Goal: Obtain resource: Download file/media

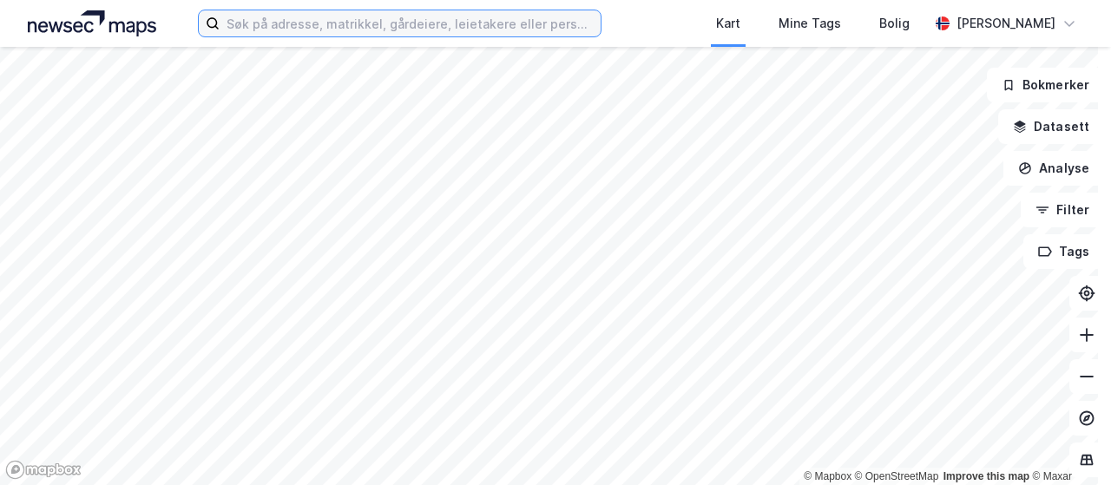
click at [445, 26] on input at bounding box center [410, 23] width 381 height 26
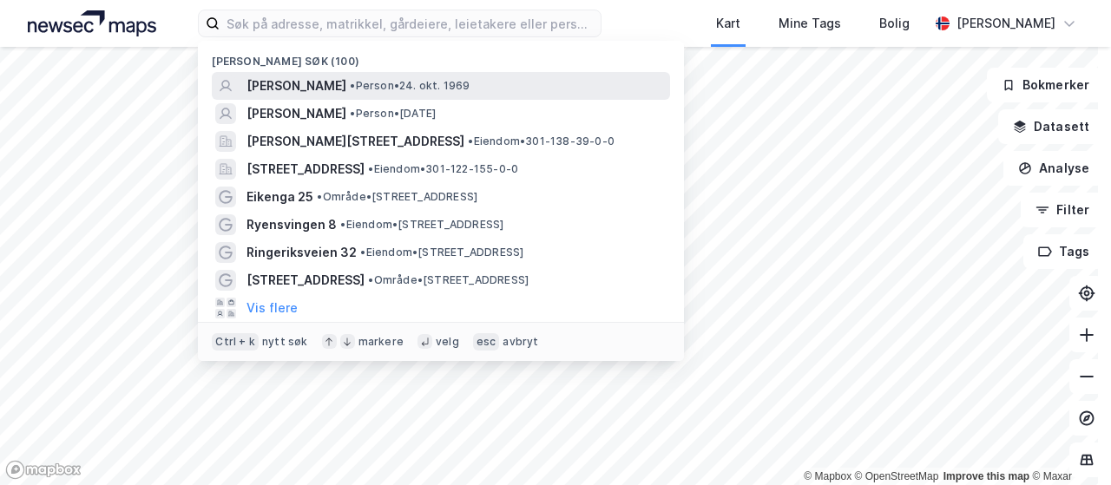
click at [404, 79] on span "• Person • [DATE]" at bounding box center [410, 86] width 120 height 14
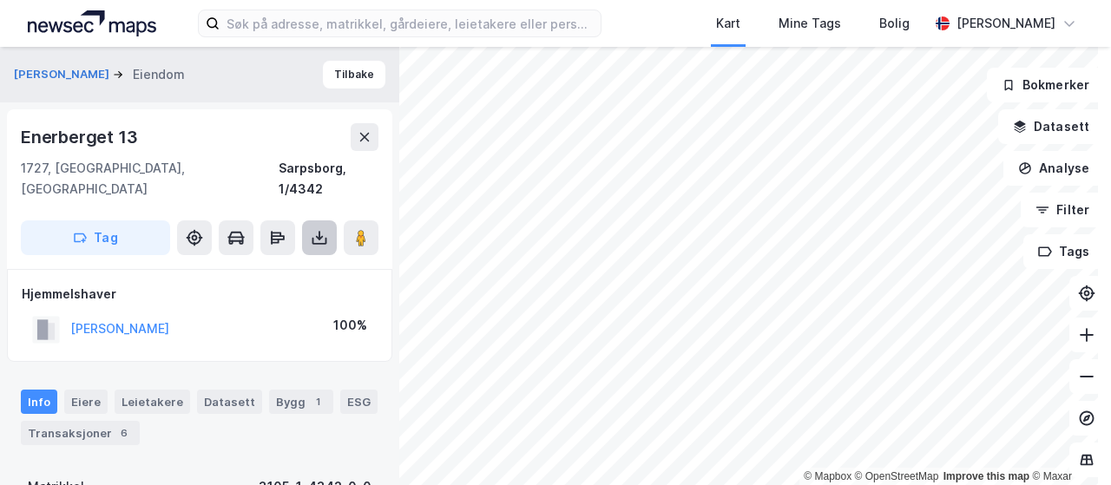
click at [315, 229] on icon at bounding box center [319, 237] width 17 height 17
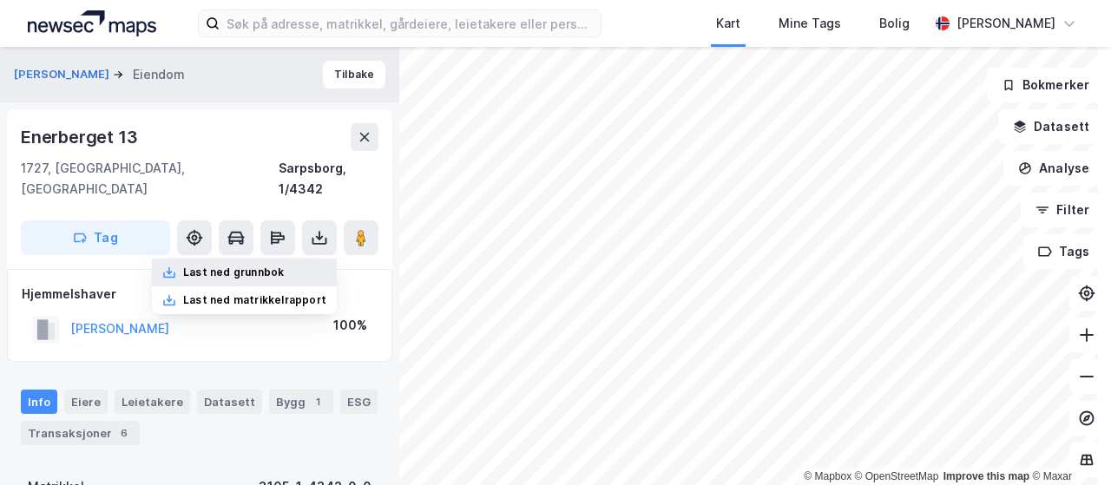
click at [247, 266] on div "Last ned grunnbok" at bounding box center [233, 273] width 101 height 14
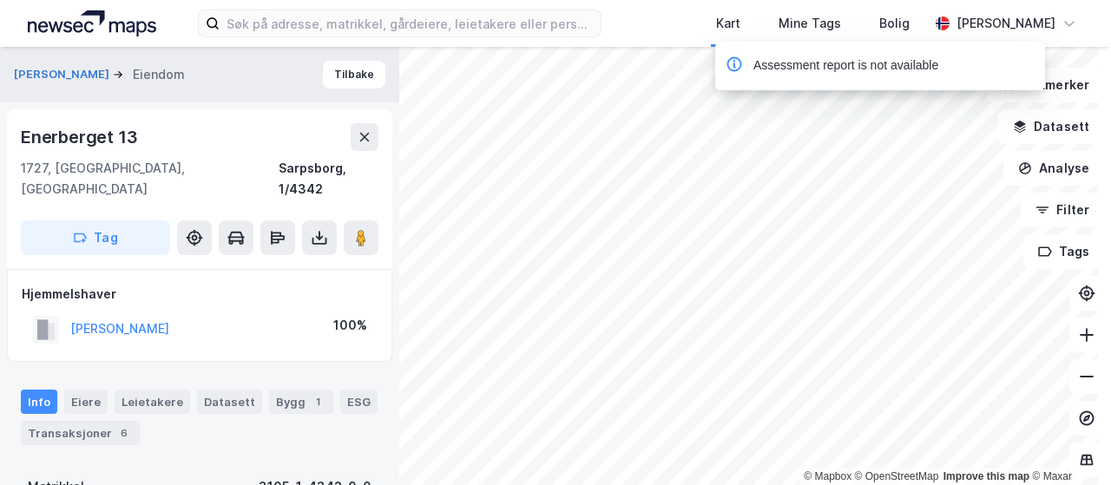
click at [872, 64] on div "Assessment report is not available" at bounding box center [846, 66] width 185 height 21
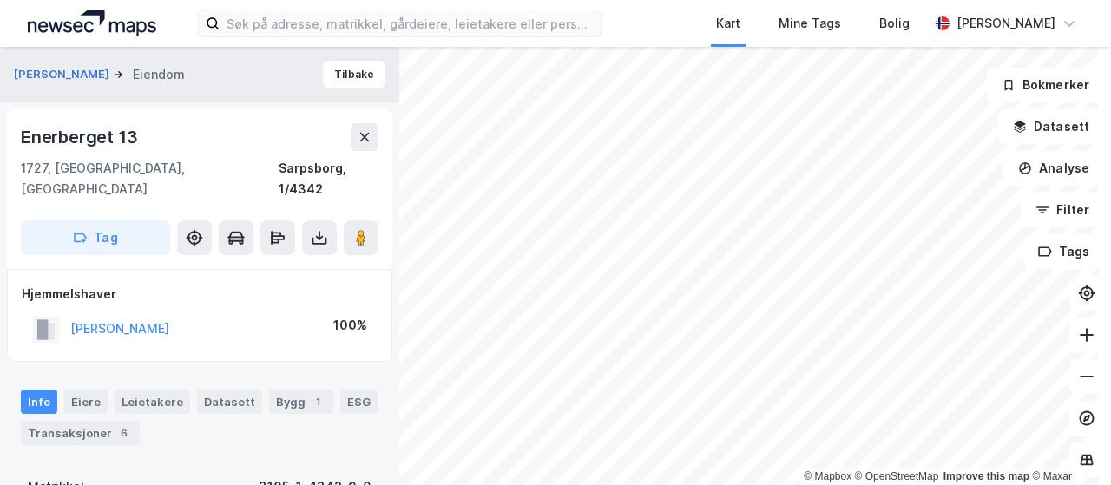
drag, startPoint x: 240, startPoint y: 307, endPoint x: 66, endPoint y: 308, distance: 173.7
click at [66, 312] on div "[PERSON_NAME] 100%" at bounding box center [200, 330] width 356 height 36
copy button "[PERSON_NAME]"
